Goal: Find specific page/section: Find specific page/section

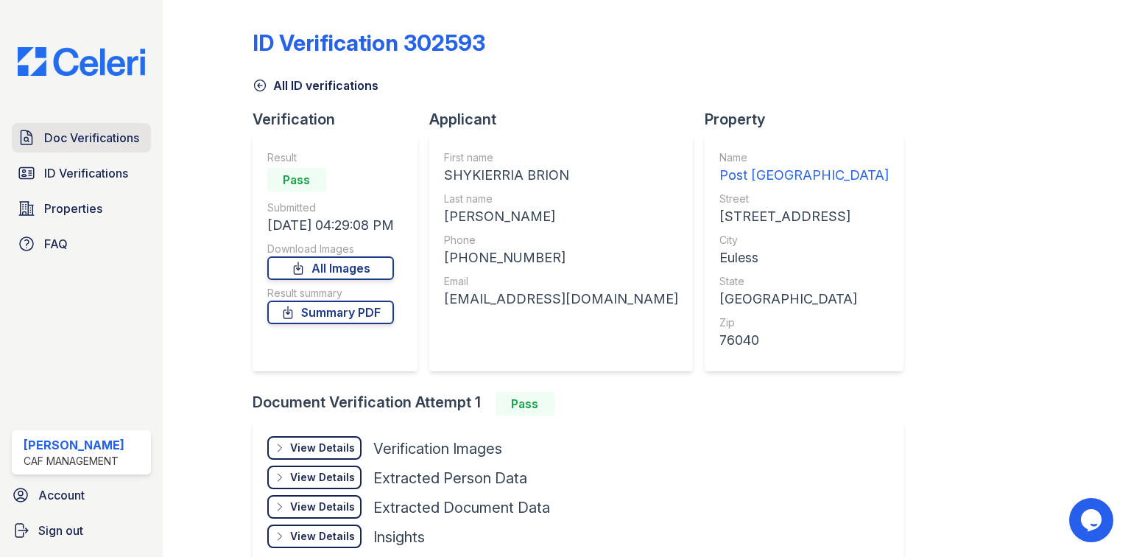
click at [70, 143] on span "Doc Verifications" at bounding box center [91, 138] width 95 height 18
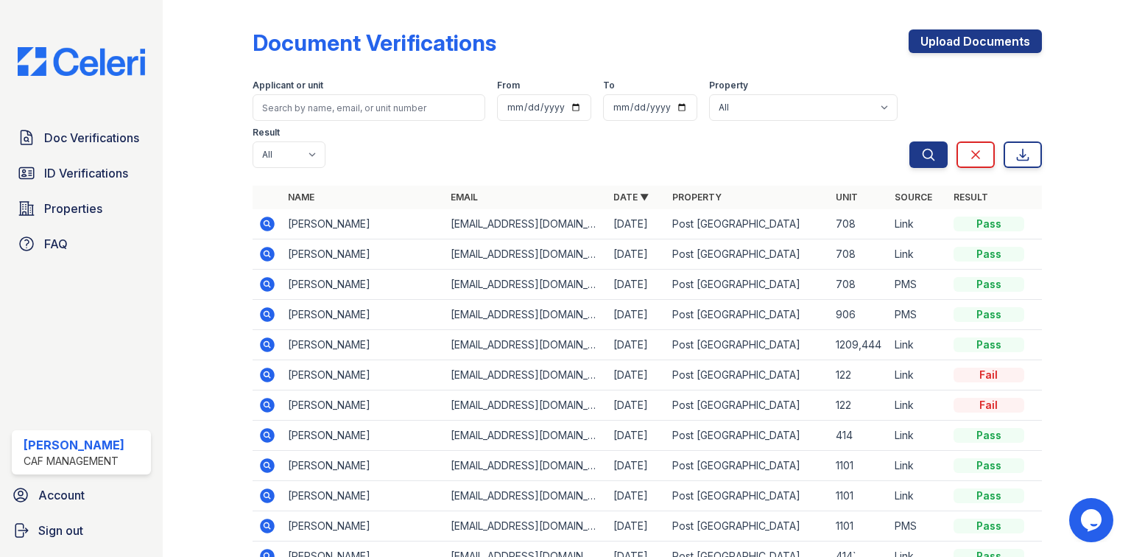
click at [80, 183] on link "ID Verifications" at bounding box center [81, 172] width 139 height 29
